Goal: Check status: Check status

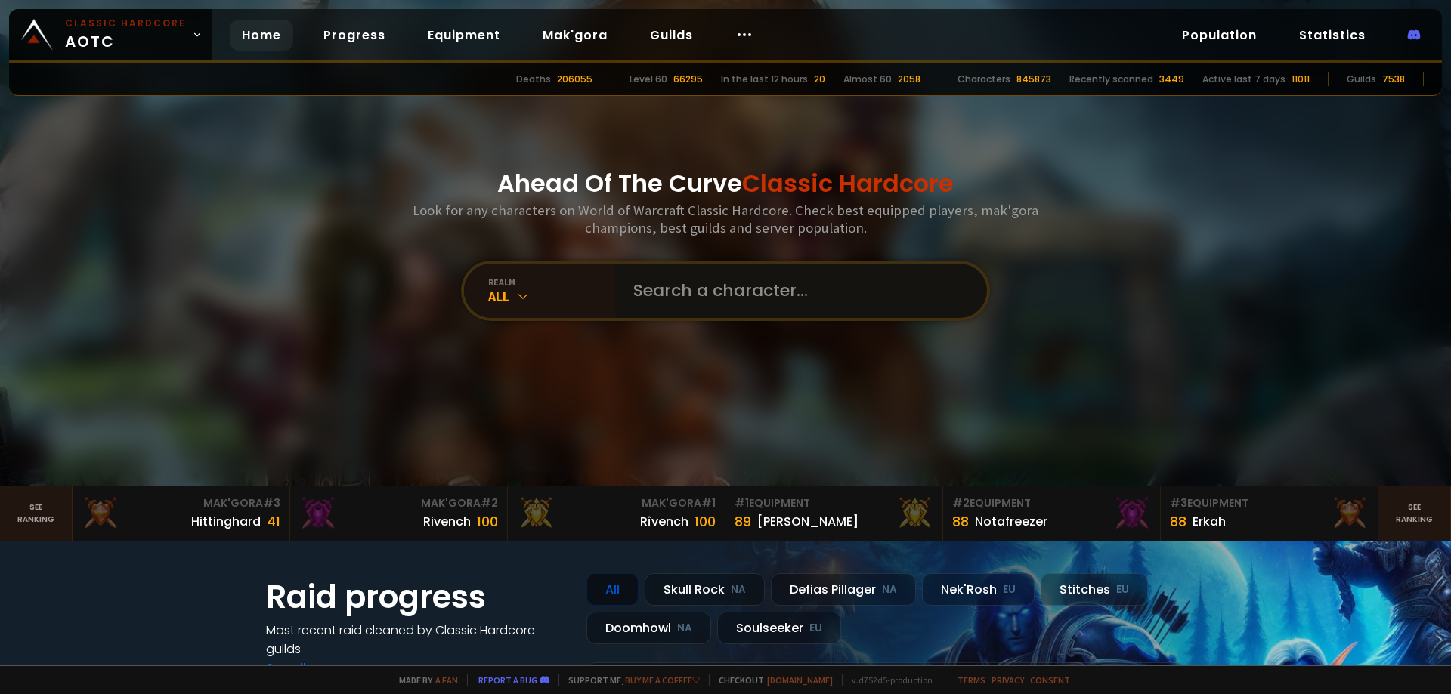
click at [666, 285] on input "text" at bounding box center [796, 291] width 345 height 54
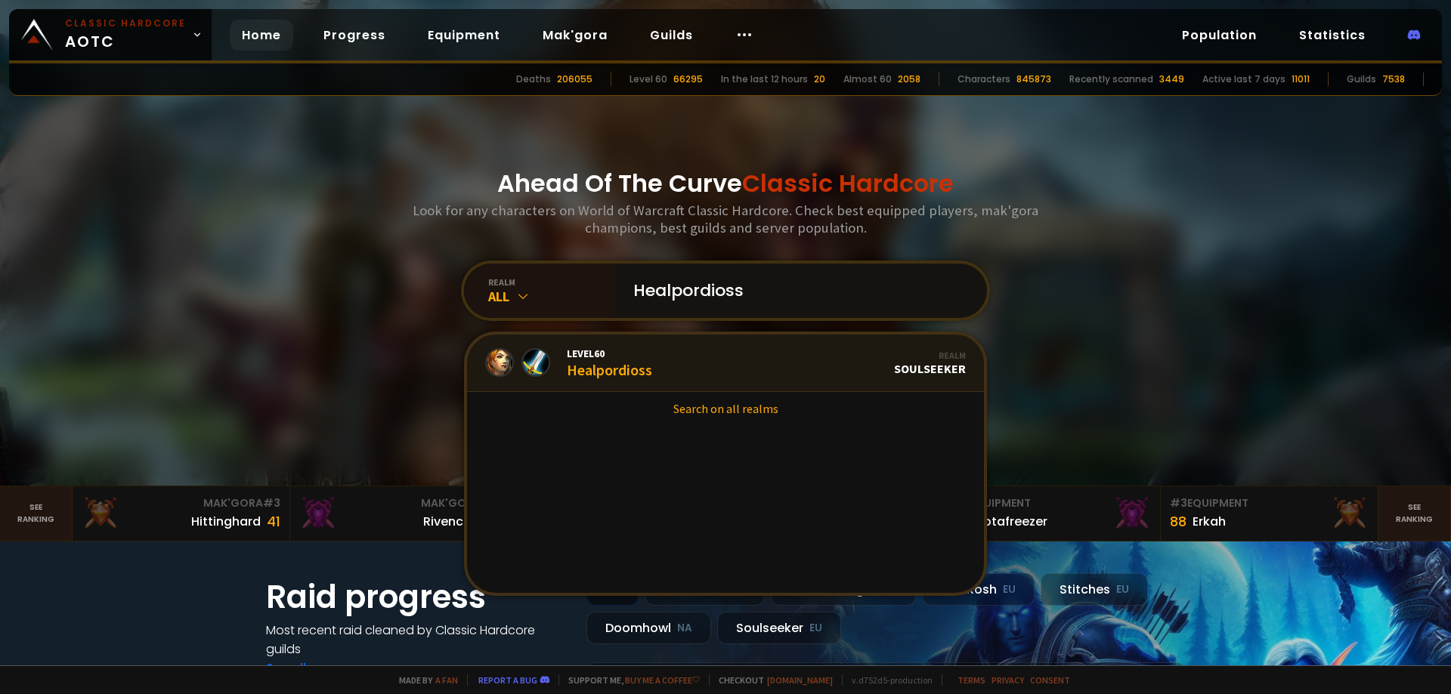
type input "Healpordioss"
click at [632, 369] on div "Level 60 Healpordioss" at bounding box center [609, 363] width 85 height 32
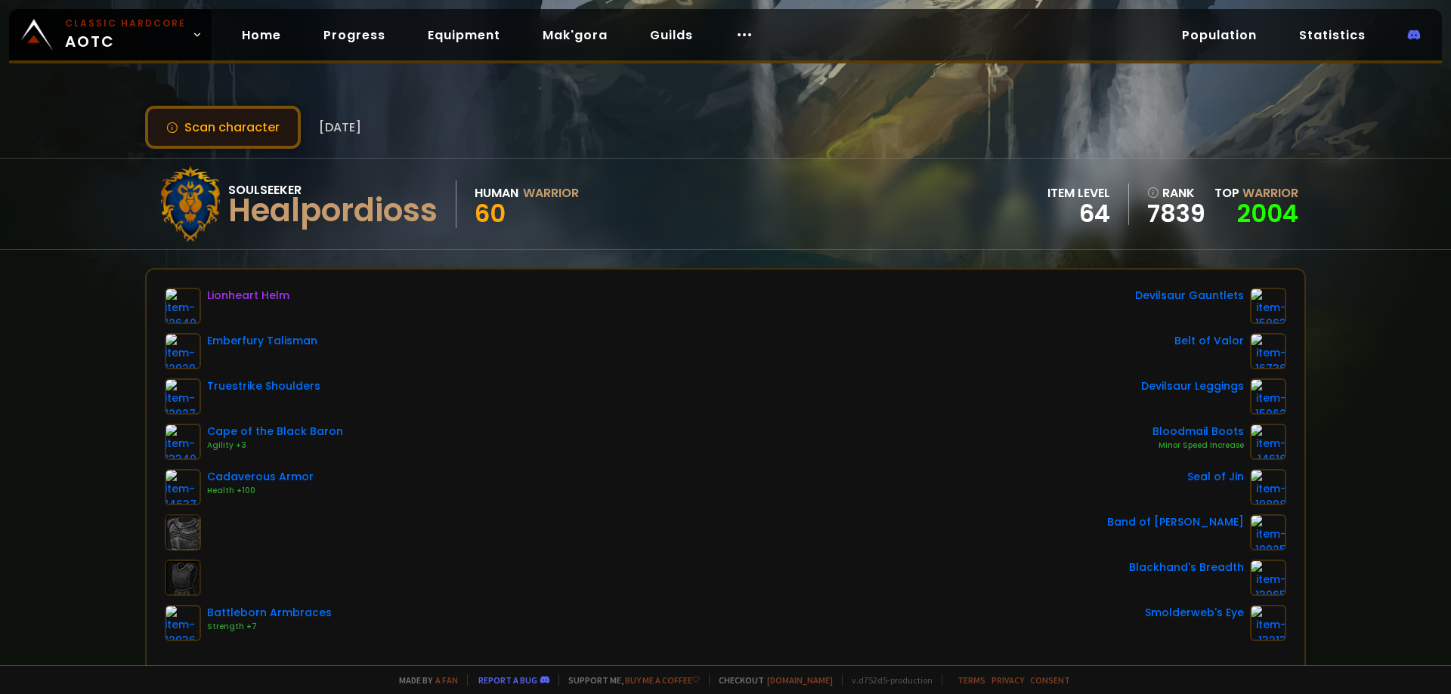
click at [258, 133] on button "Scan character" at bounding box center [223, 127] width 156 height 43
